Goal: Information Seeking & Learning: Understand process/instructions

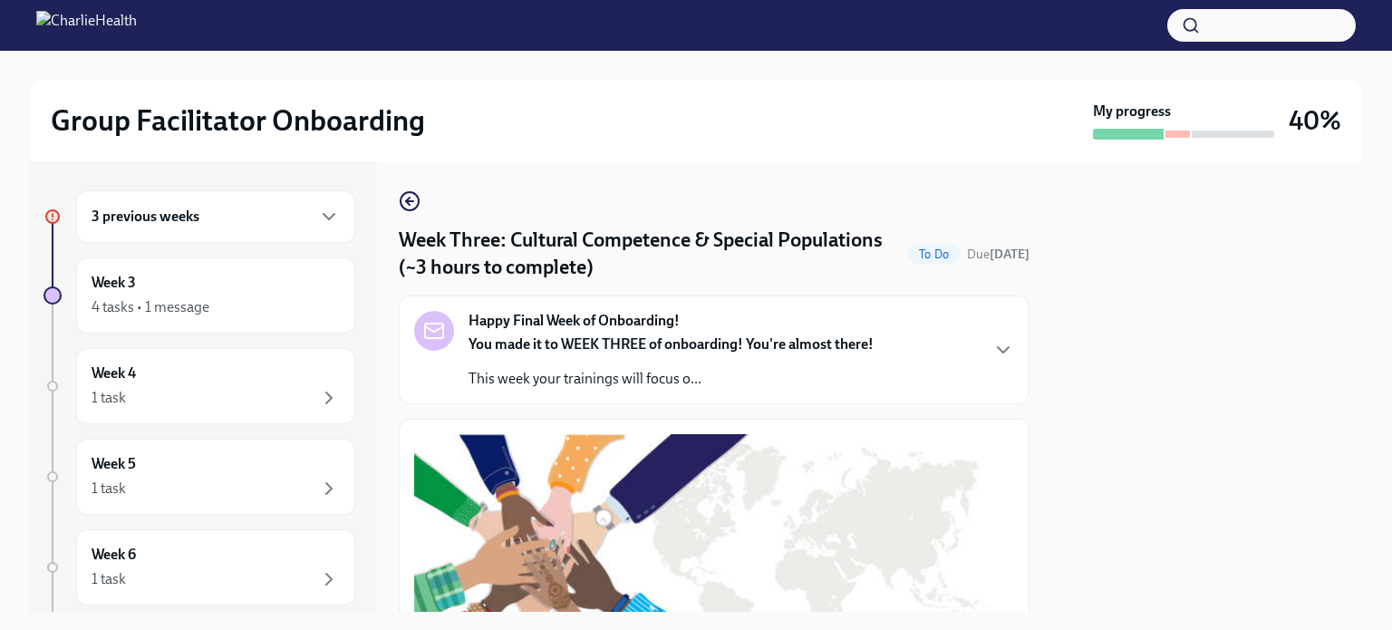
scroll to position [1515, 0]
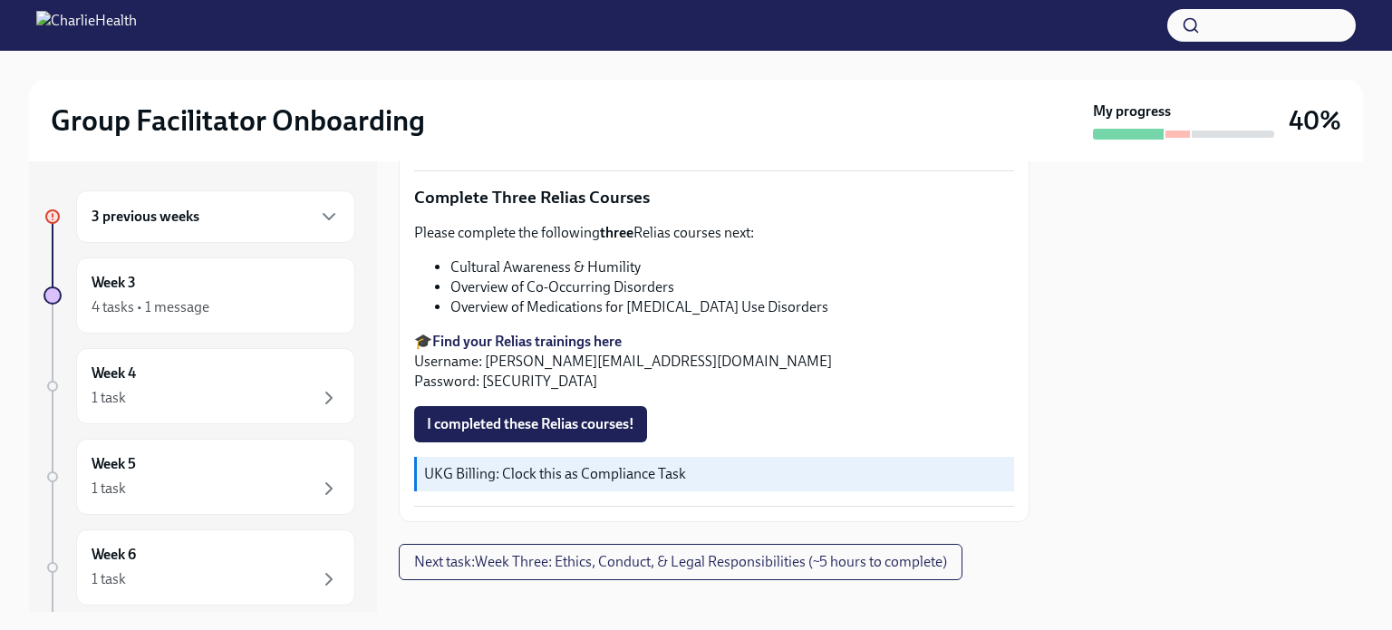
click at [508, 277] on li "Overview of Co-Occurring Disorders" at bounding box center [732, 287] width 564 height 20
copy ul "Overview of Co-Occurring Disorders"
click at [558, 297] on li "Overview of Medications for [MEDICAL_DATA] Use Disorders" at bounding box center [732, 307] width 564 height 20
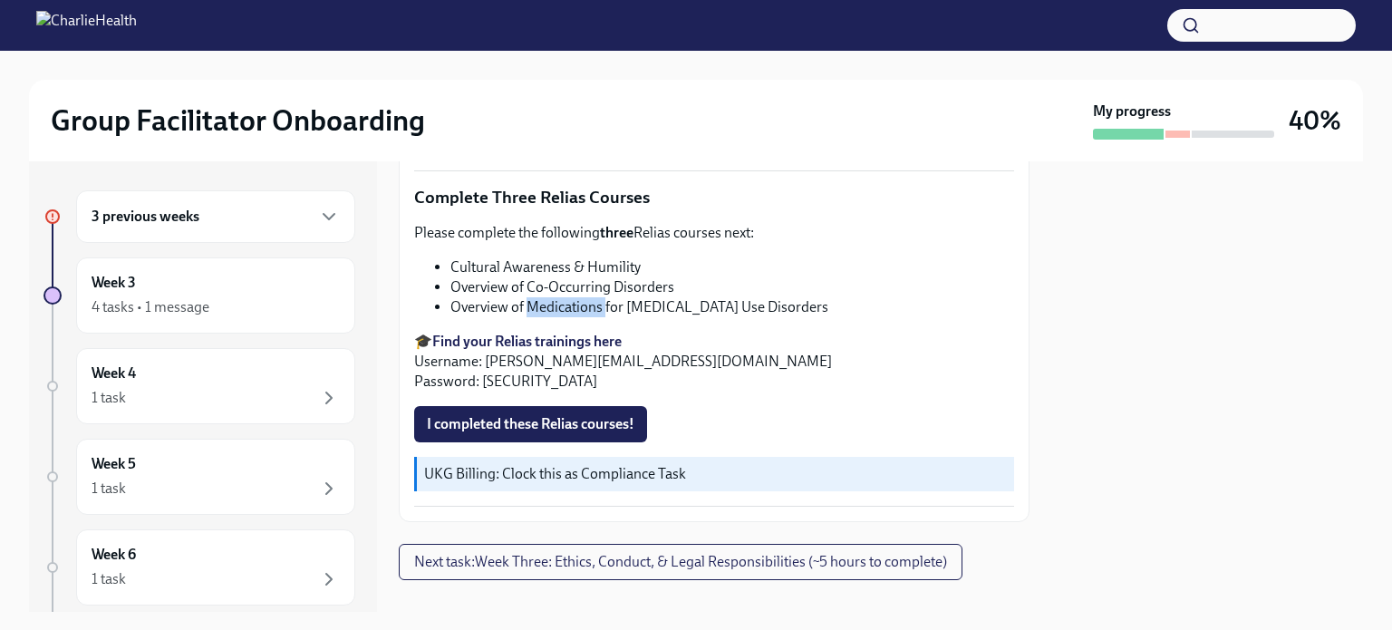
click at [558, 297] on li "Overview of Medications for [MEDICAL_DATA] Use Disorders" at bounding box center [732, 307] width 564 height 20
copy div "Overview of Medications for [MEDICAL_DATA] Use Disorders"
click at [526, 415] on span "I completed these Relias courses!" at bounding box center [531, 424] width 208 height 18
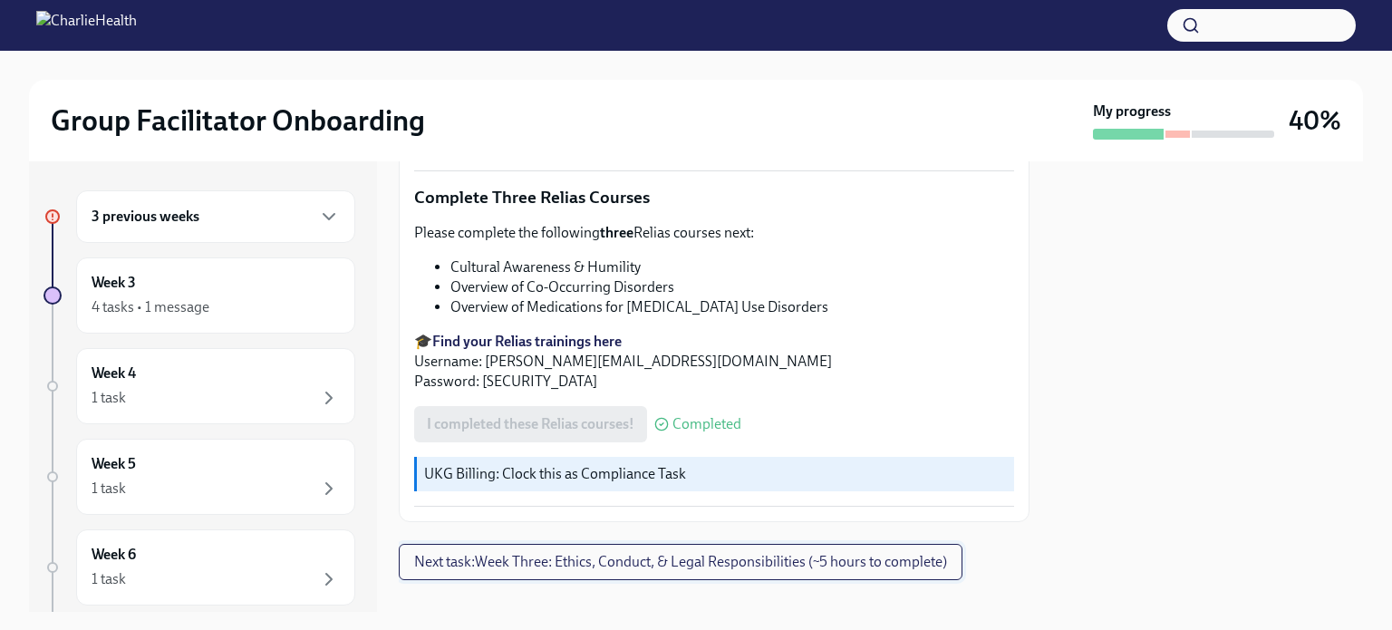
click at [667, 553] on span "Next task : Week Three: Ethics, Conduct, & Legal Responsibilities (~5 hours to …" at bounding box center [680, 562] width 533 height 18
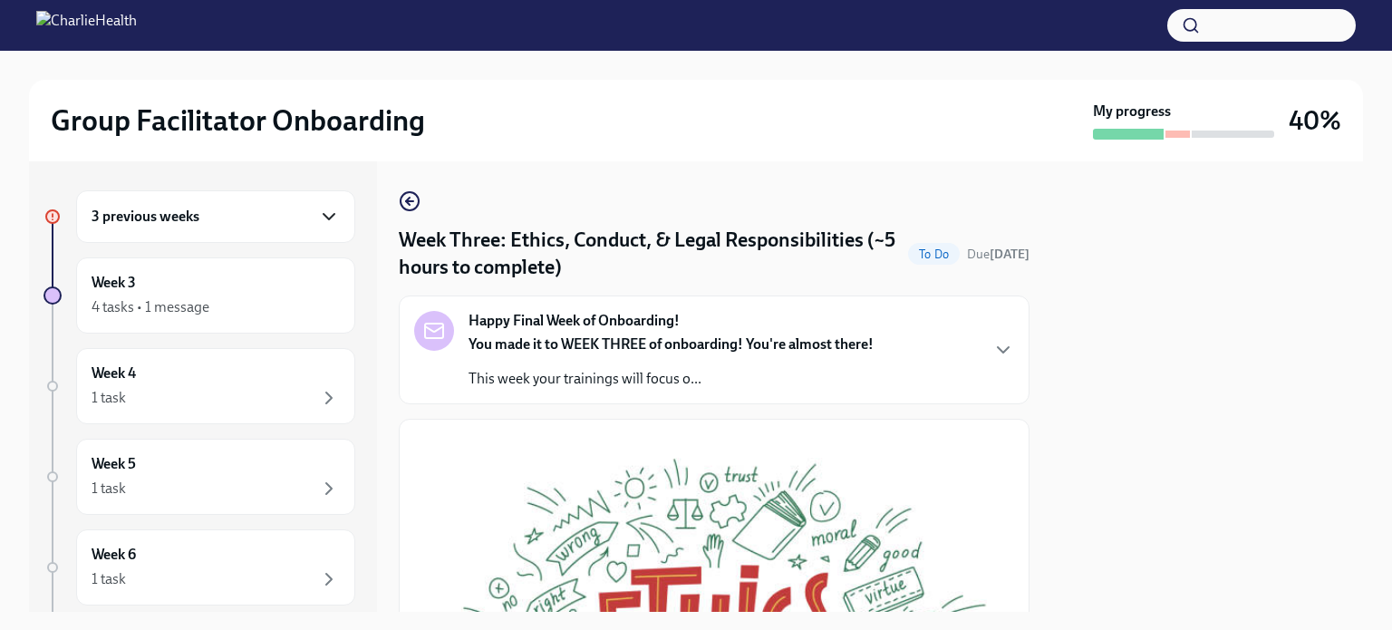
click at [318, 221] on icon "button" at bounding box center [329, 217] width 22 height 22
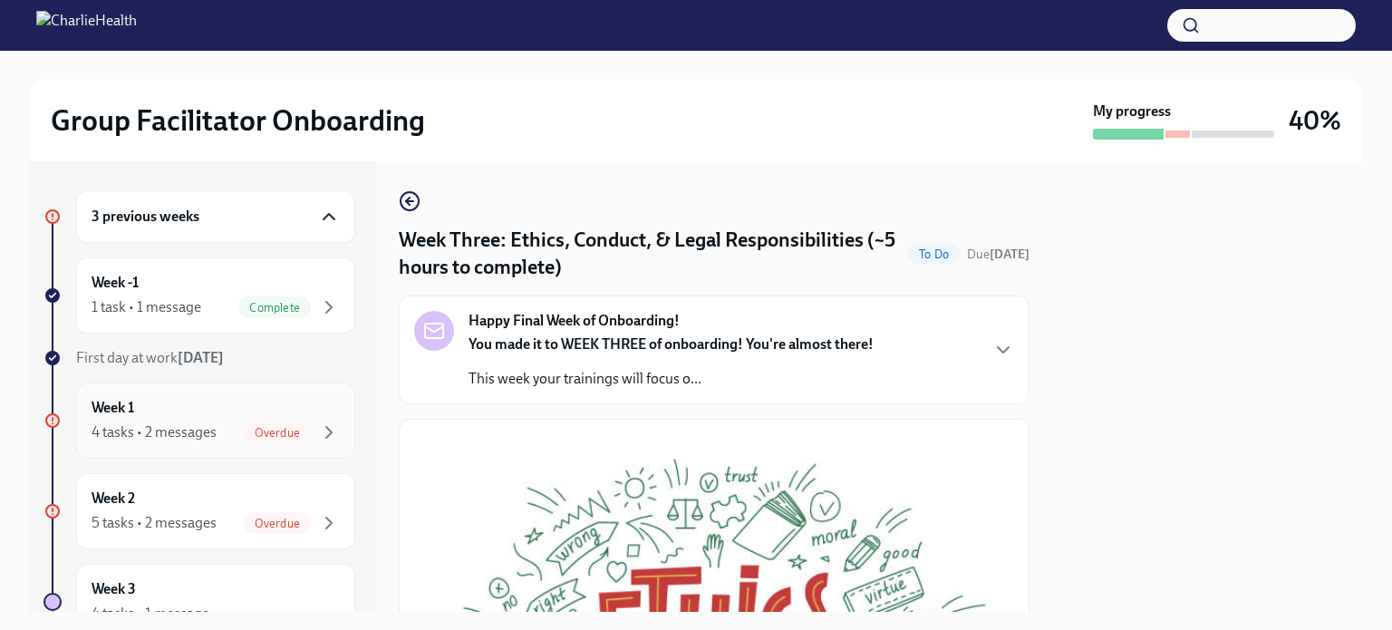
click at [300, 398] on div "Week 1 4 tasks • 2 messages Overdue" at bounding box center [216, 420] width 248 height 45
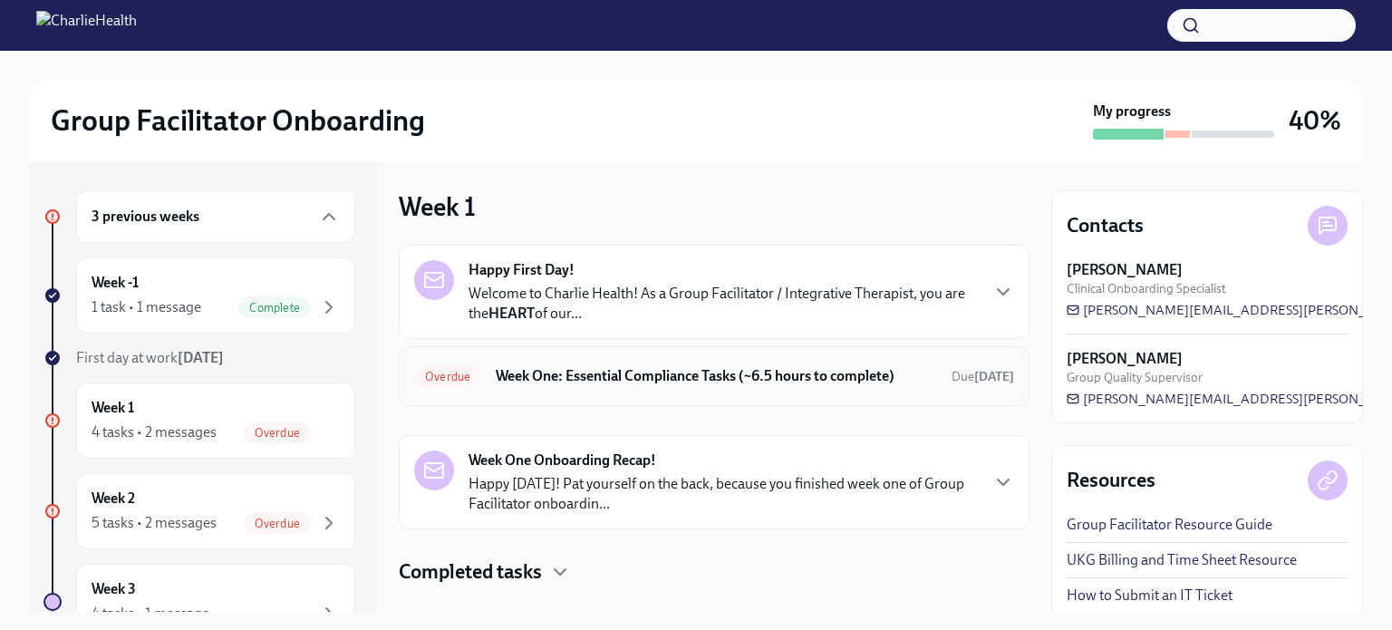
click at [656, 376] on h6 "Week One: Essential Compliance Tasks (~6.5 hours to complete)" at bounding box center [716, 376] width 441 height 20
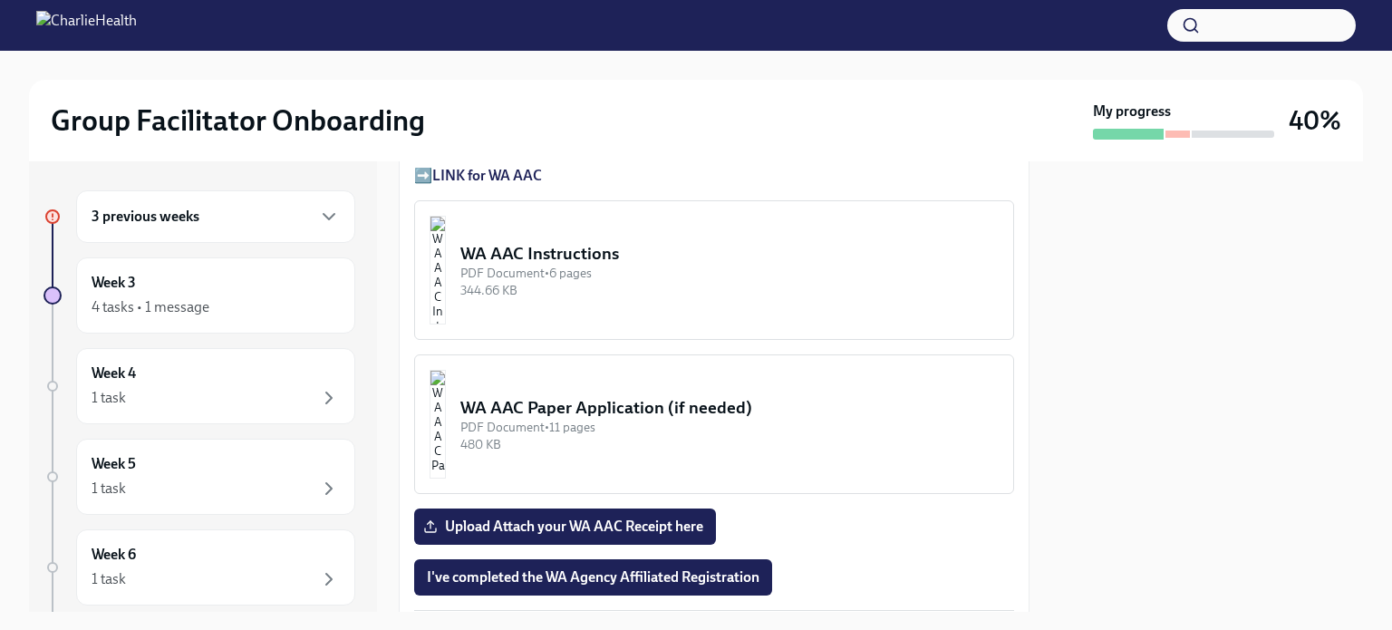
scroll to position [1658, 0]
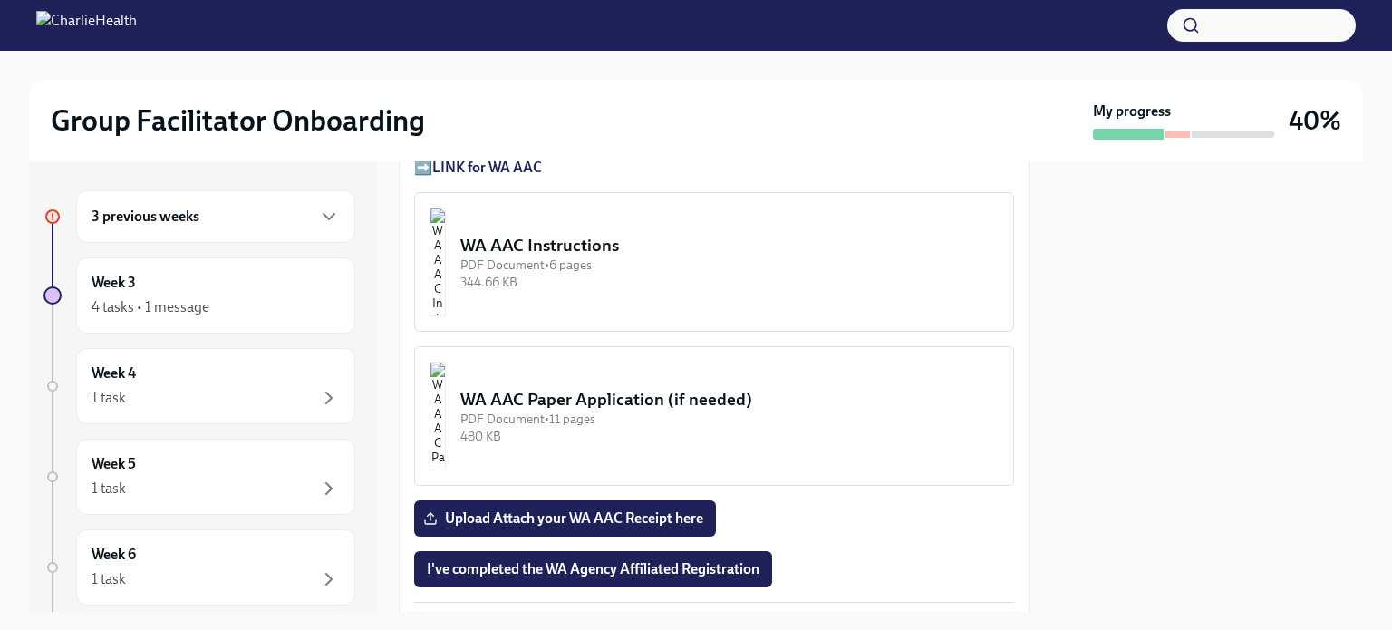
click at [670, 256] on div "PDF Document • 6 pages" at bounding box center [729, 264] width 538 height 17
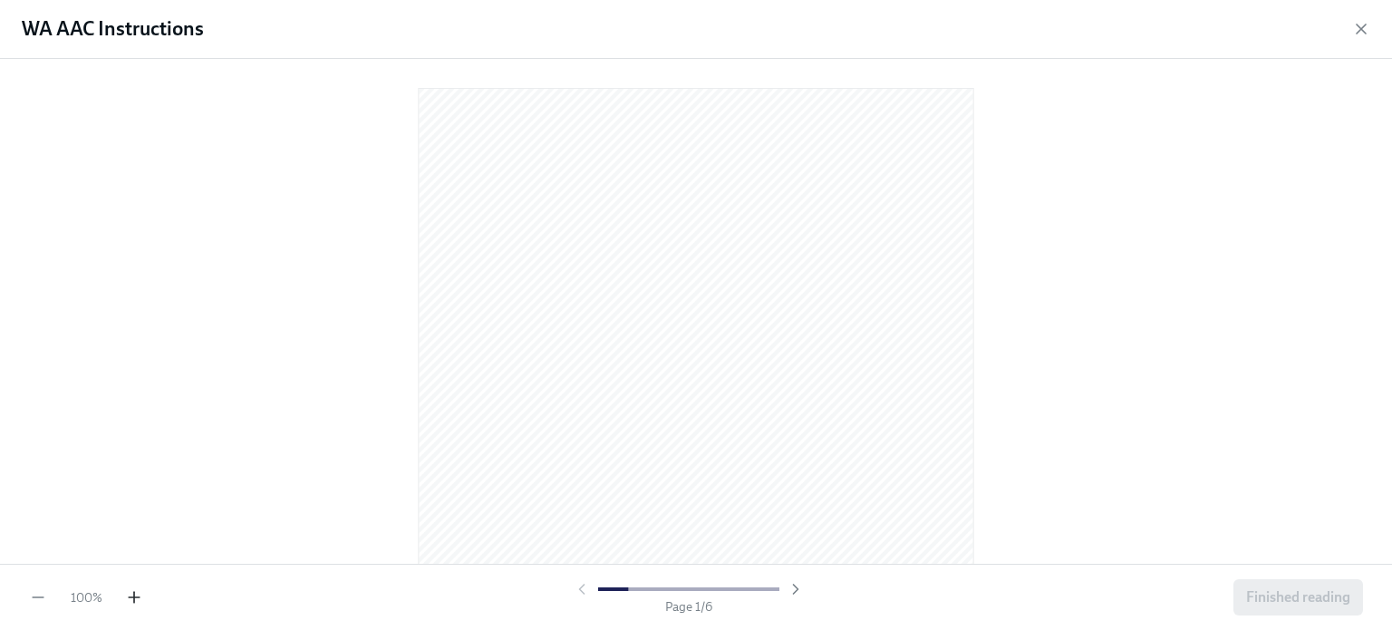
click at [125, 601] on icon "button" at bounding box center [134, 597] width 18 height 18
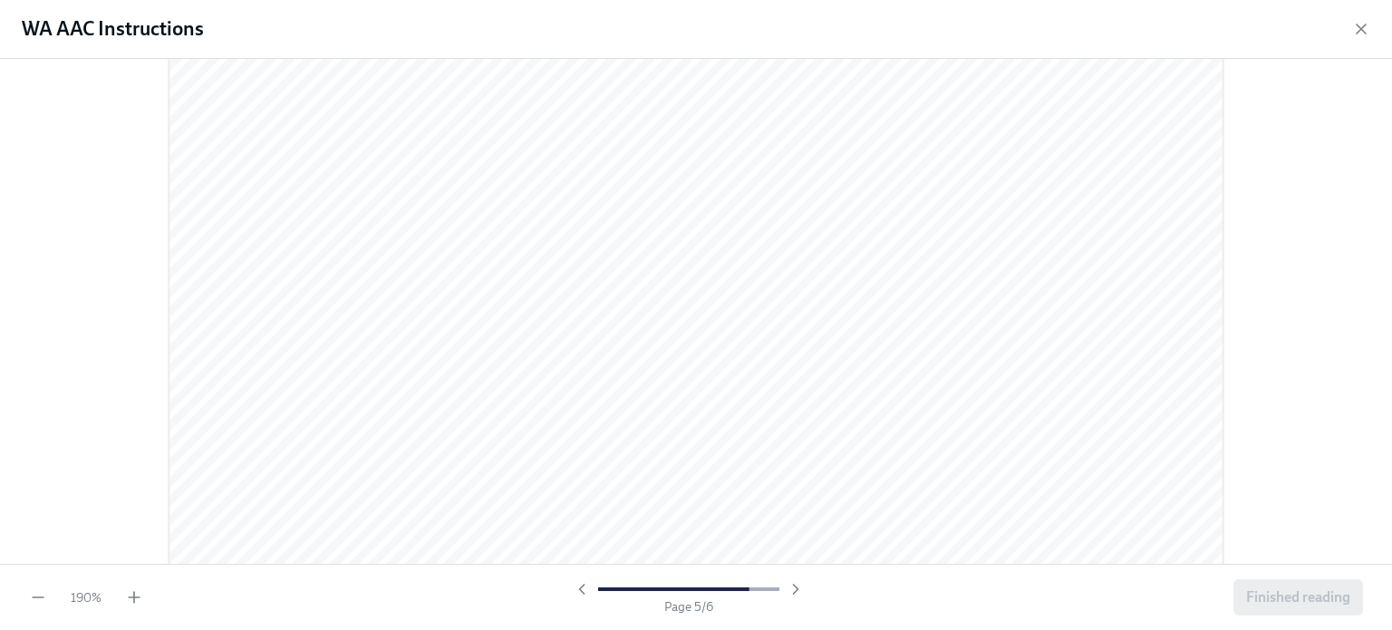
scroll to position [6172, 0]
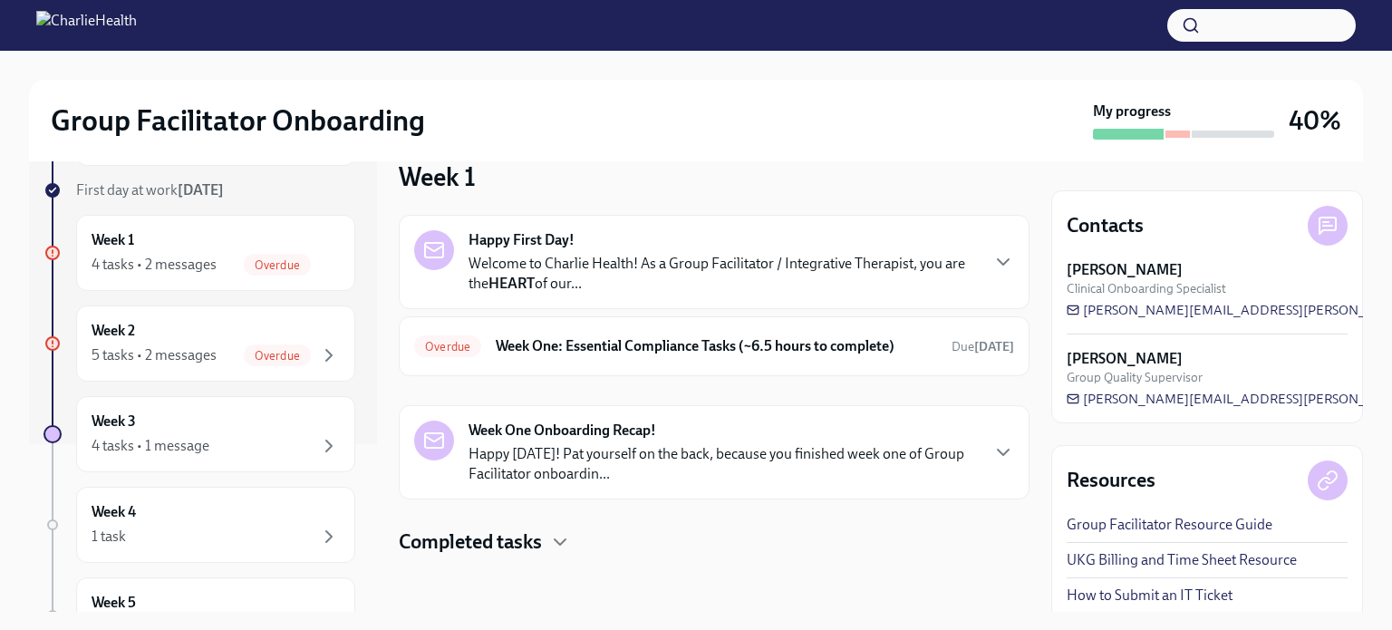
scroll to position [175, 0]
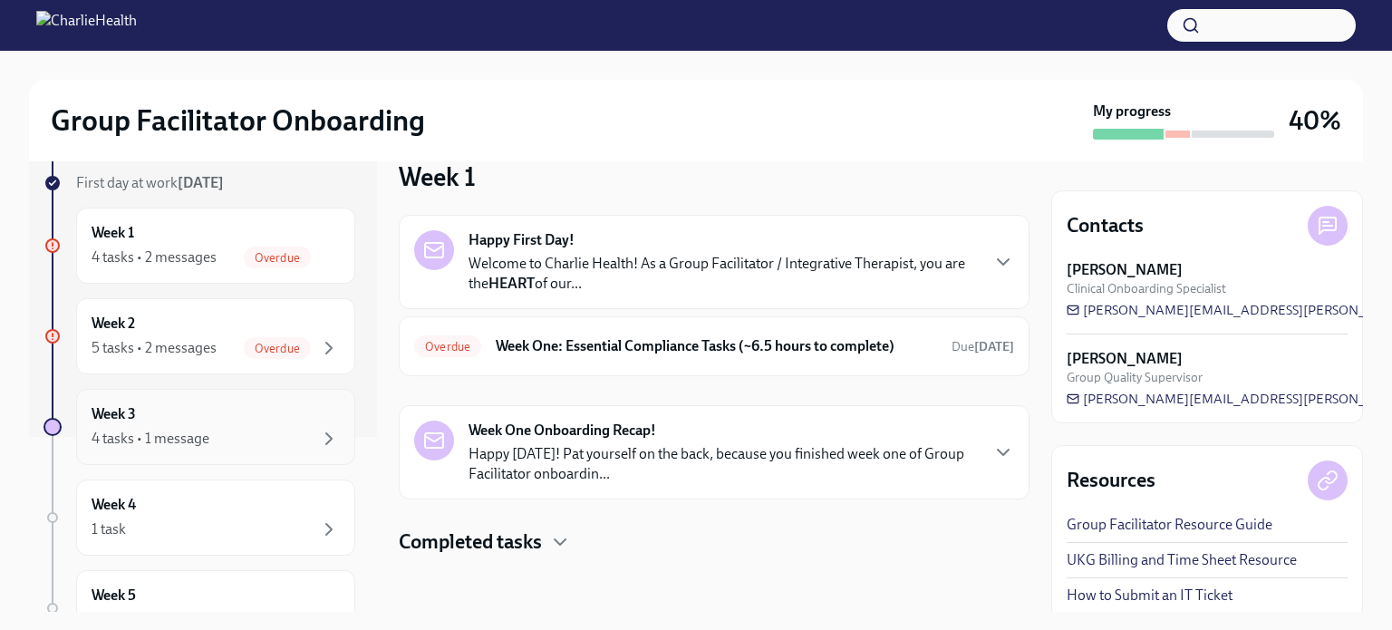
click at [245, 437] on div "4 tasks • 1 message" at bounding box center [216, 439] width 248 height 22
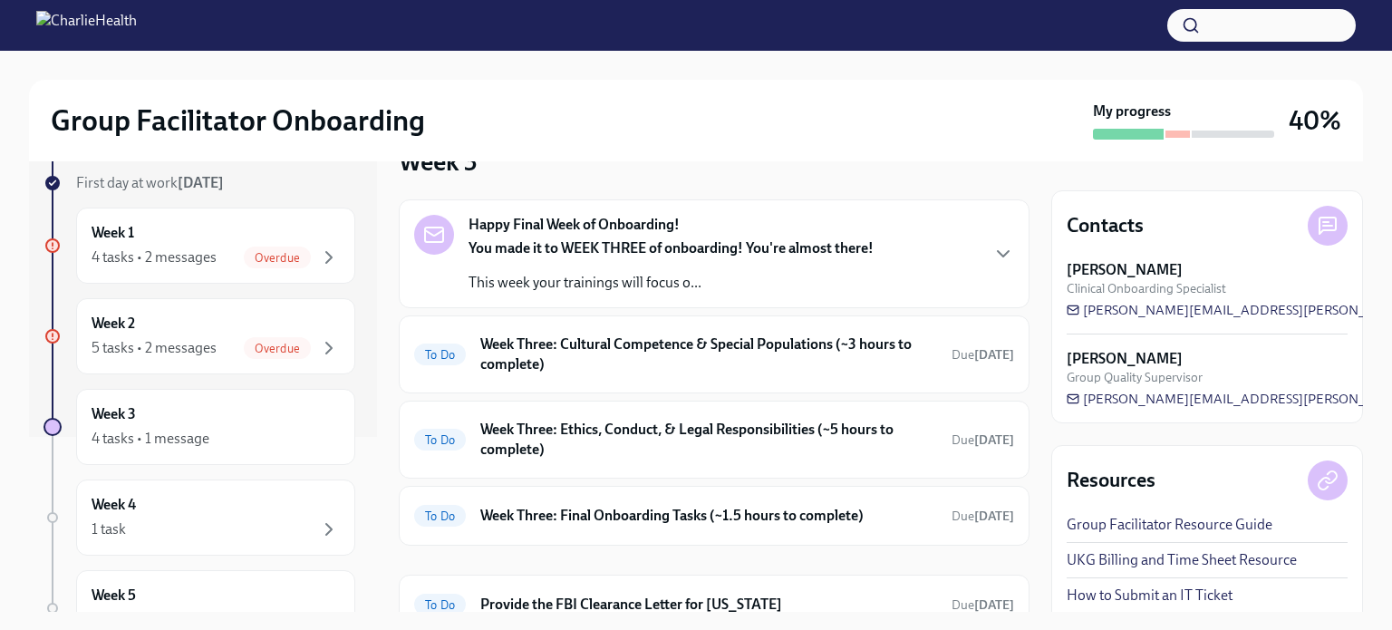
scroll to position [331, 0]
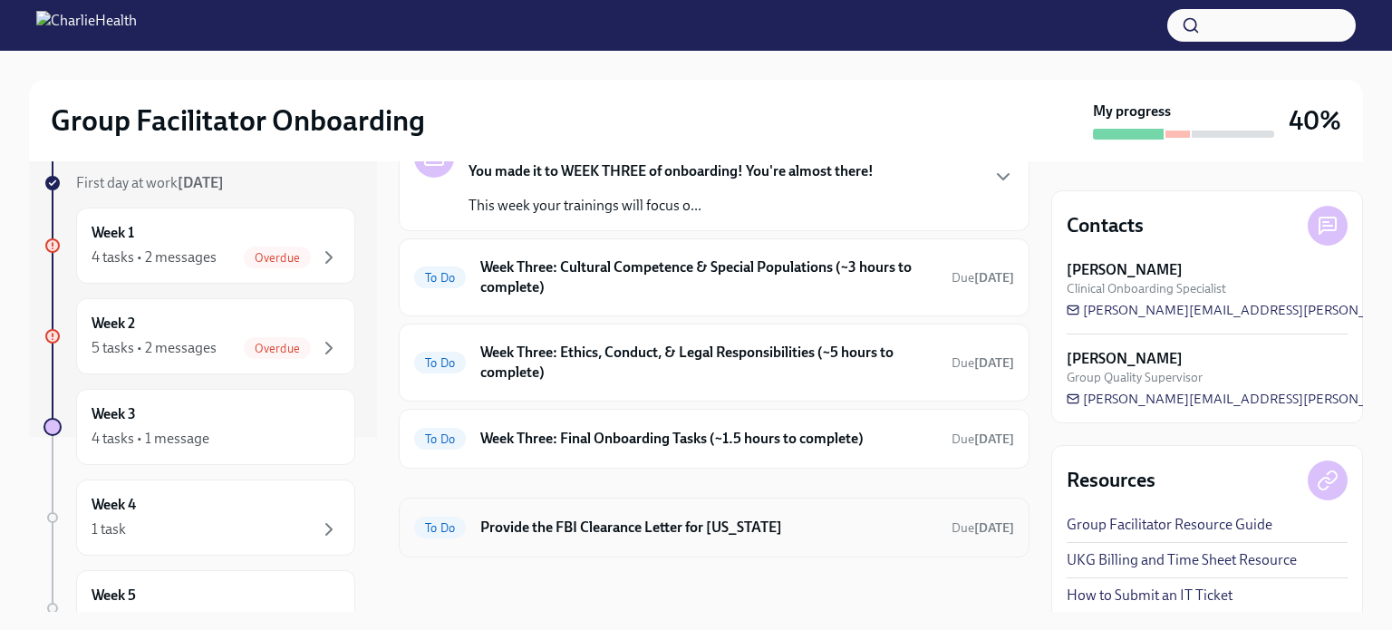
click at [795, 525] on h6 "Provide the FBI Clearance Letter for [US_STATE]" at bounding box center [708, 528] width 457 height 20
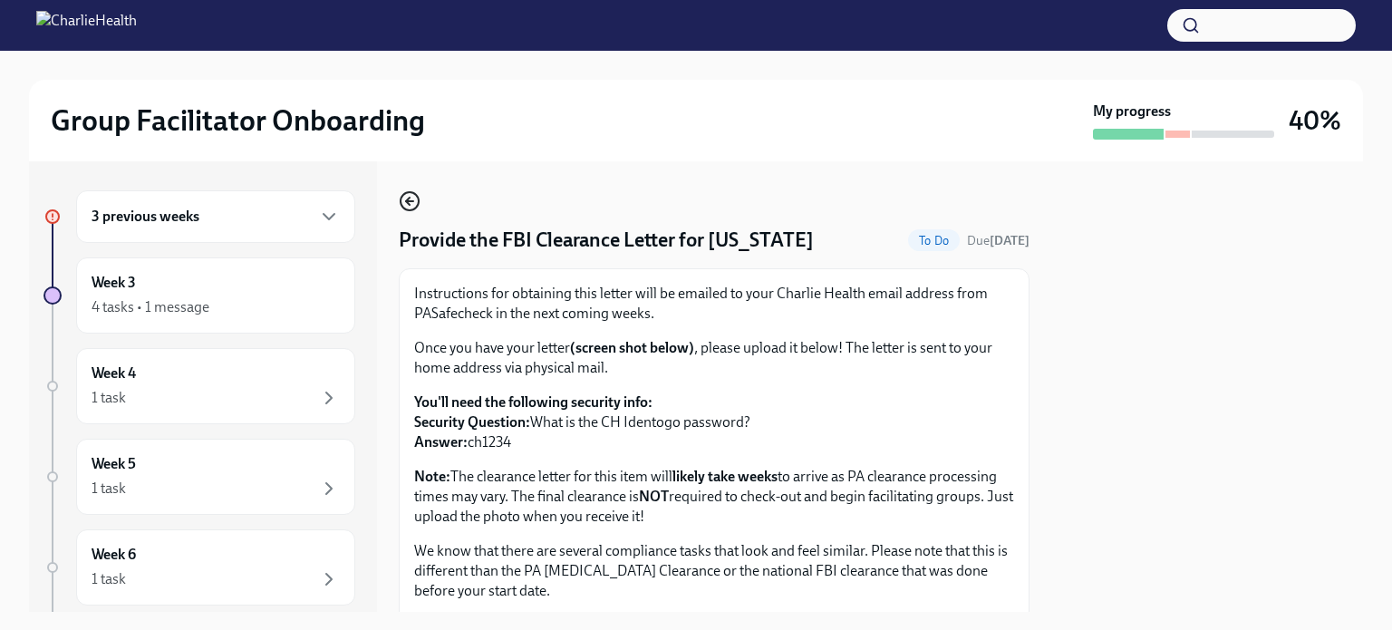
click at [403, 200] on icon "button" at bounding box center [410, 201] width 22 height 22
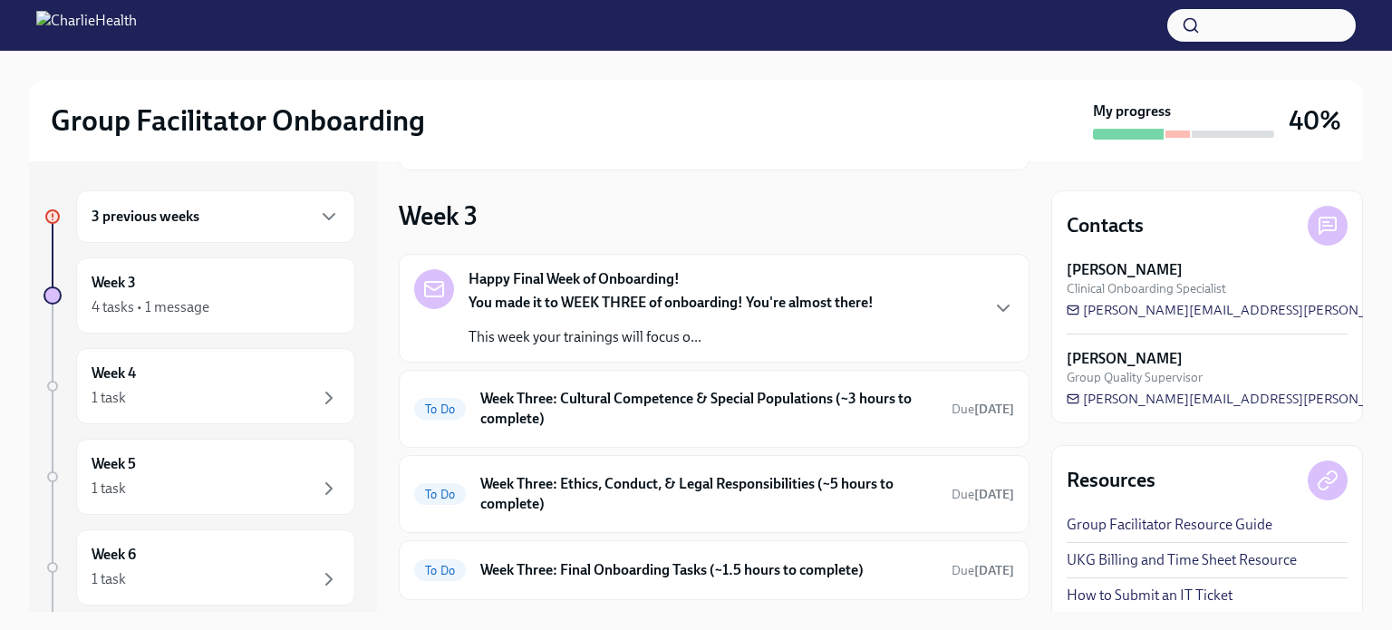
scroll to position [174, 0]
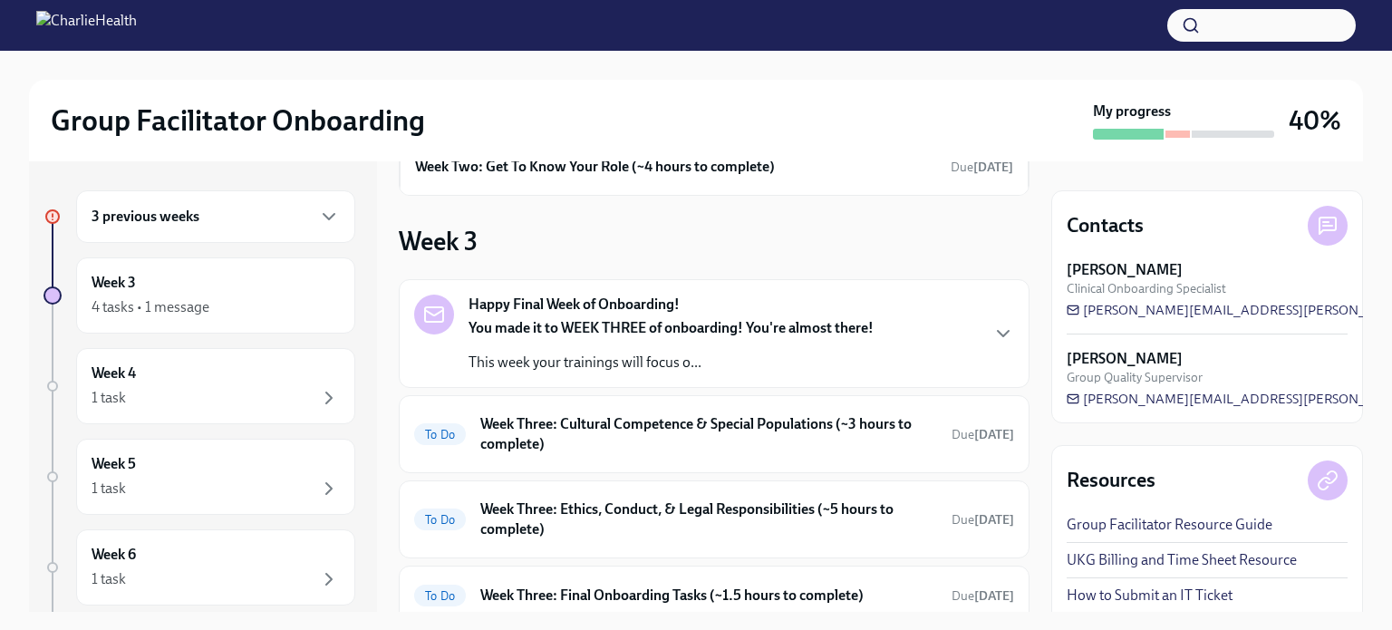
click at [973, 323] on div "Happy Final Week of Onboarding! You made it to WEEK THREE of onboarding! You're…" at bounding box center [714, 334] width 600 height 78
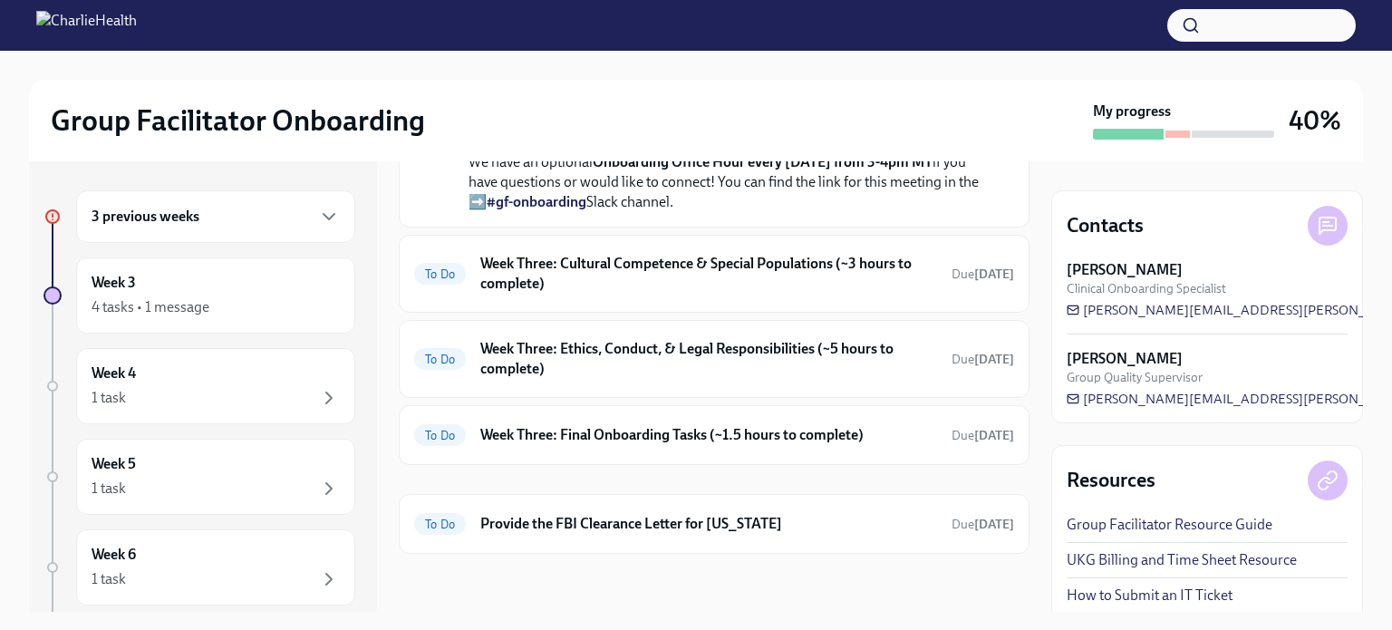
scroll to position [990, 0]
click at [750, 294] on h6 "Week Three: Cultural Competence & Special Populations (~3 hours to complete)" at bounding box center [708, 274] width 457 height 40
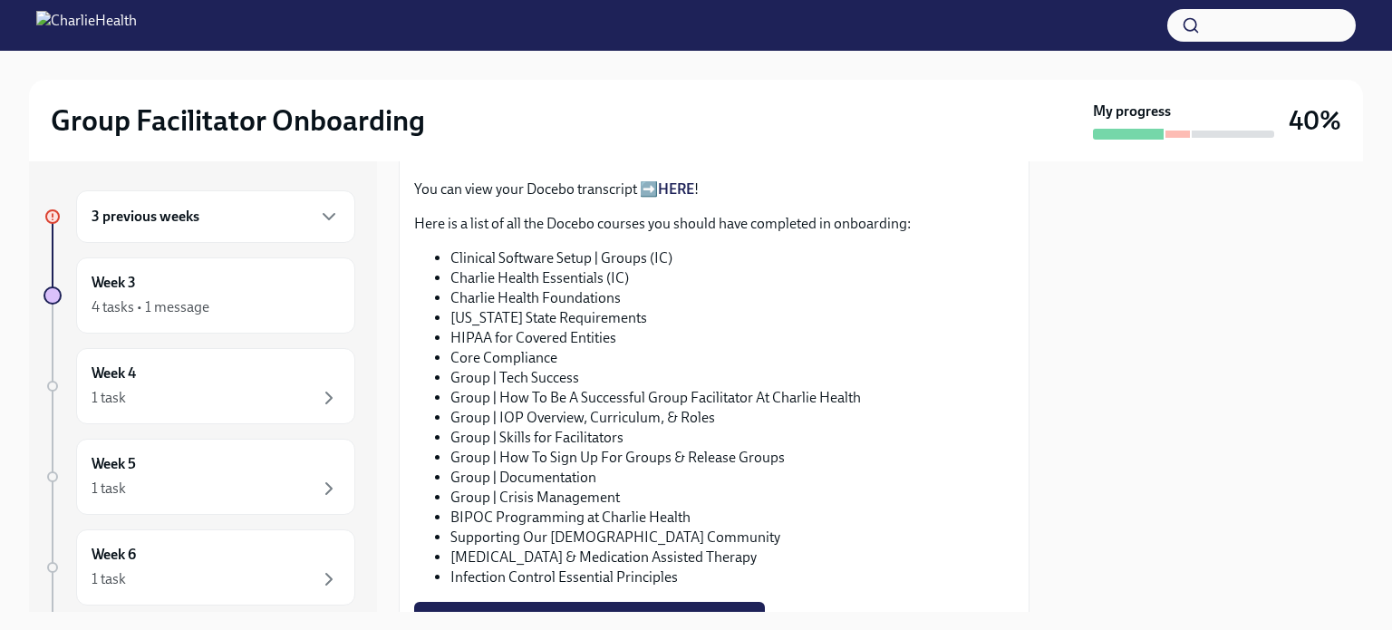
scroll to position [1030, 0]
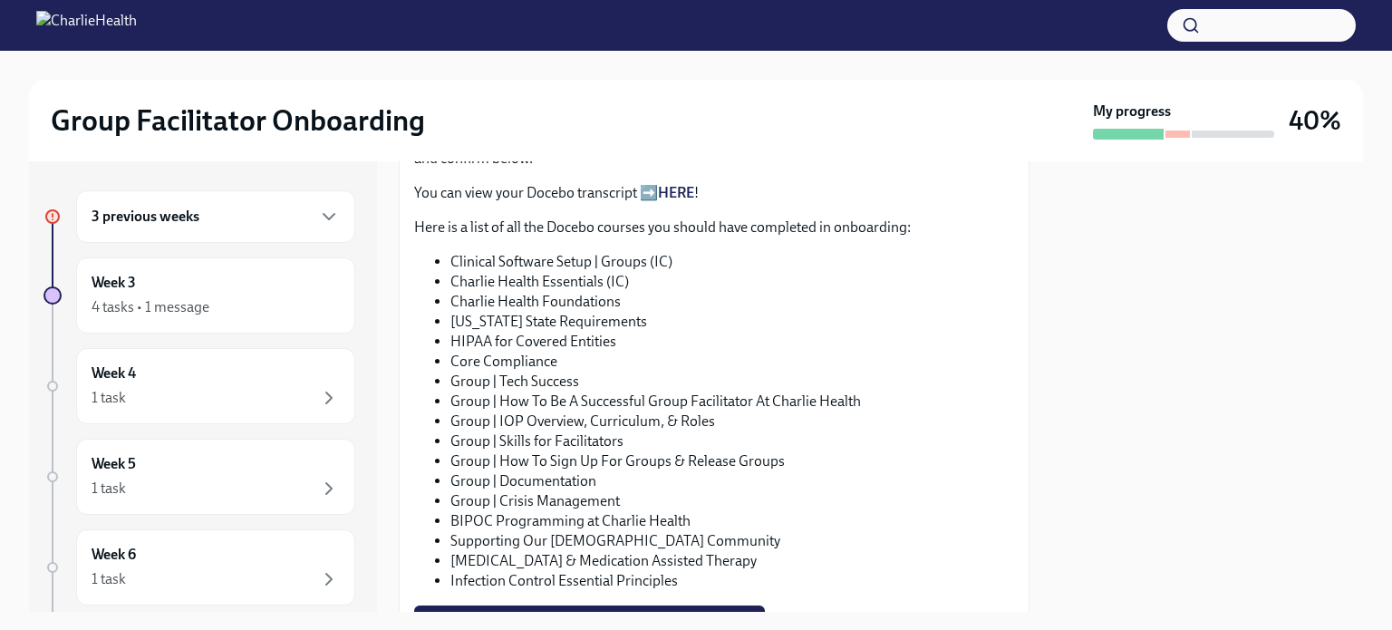
click at [518, 352] on li "Core Compliance" at bounding box center [732, 362] width 564 height 20
